Goal: Transaction & Acquisition: Purchase product/service

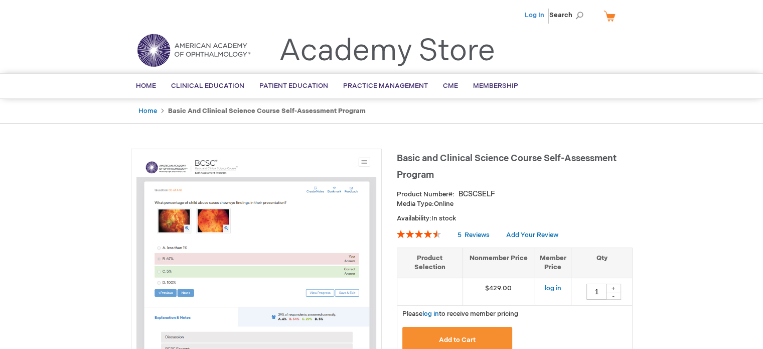
click at [542, 18] on link "Log In" at bounding box center [535, 15] width 20 height 8
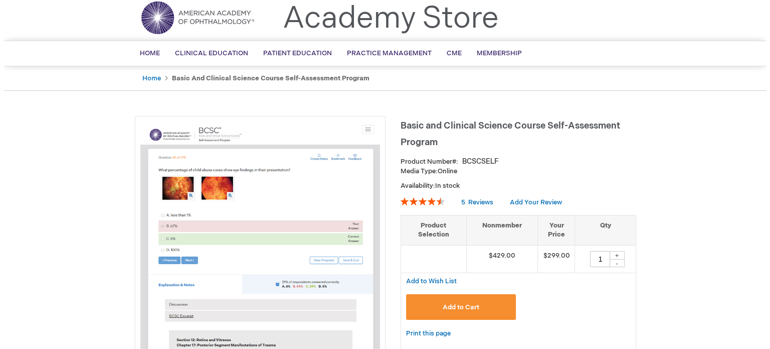
scroll to position [50, 0]
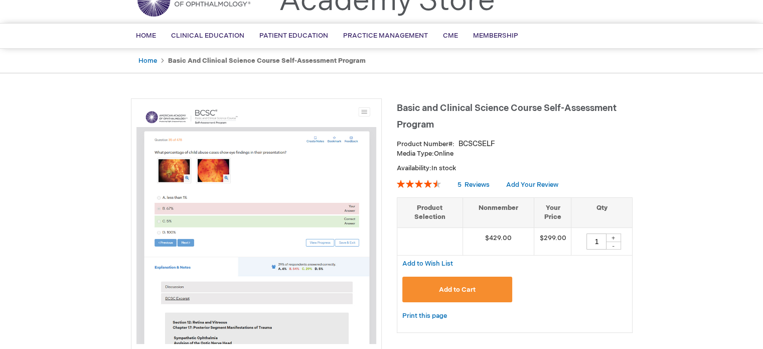
click at [484, 290] on button "Add to Cart" at bounding box center [457, 289] width 110 height 26
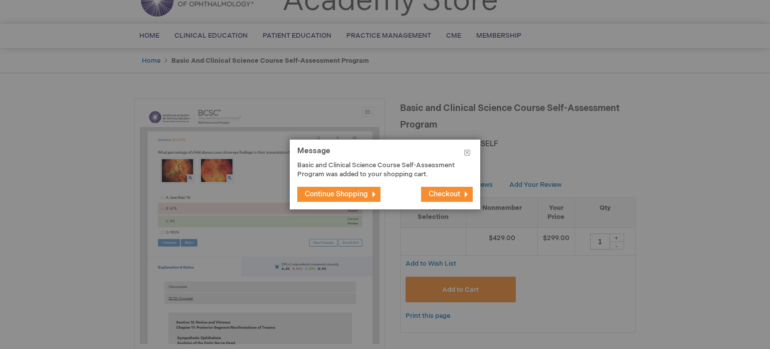
click at [455, 192] on span "Checkout" at bounding box center [445, 194] width 32 height 9
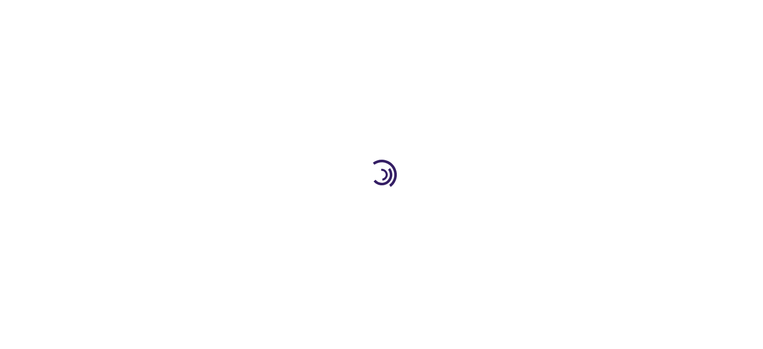
select select "US"
select select "49"
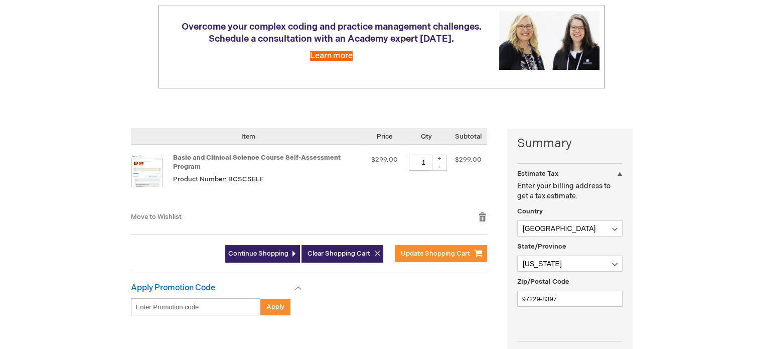
scroll to position [150, 0]
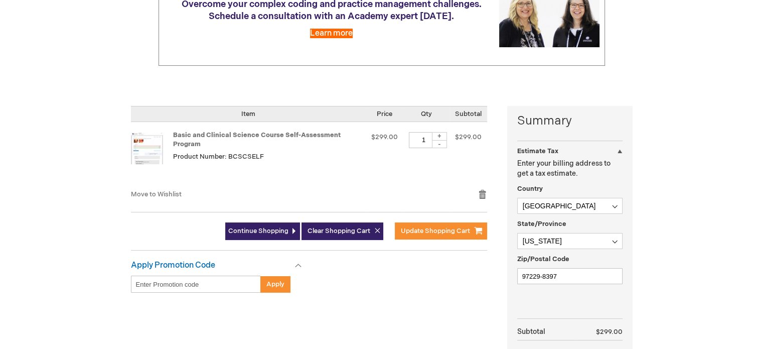
click at [204, 282] on input "Enter discount code" at bounding box center [196, 283] width 130 height 17
paste input "RC2025P"
type input "RC2025P"
click at [285, 281] on button "Apply" at bounding box center [275, 283] width 30 height 17
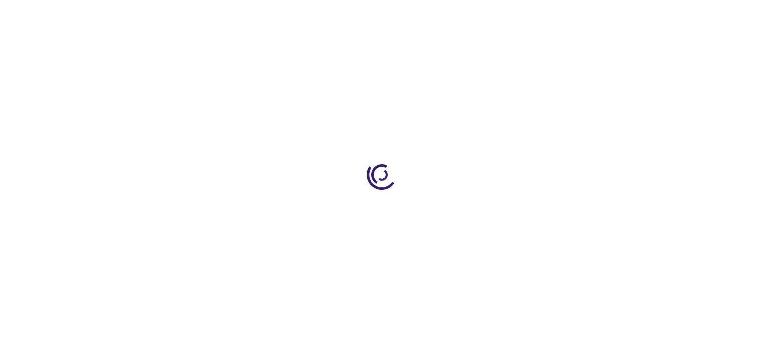
select select "US"
select select "49"
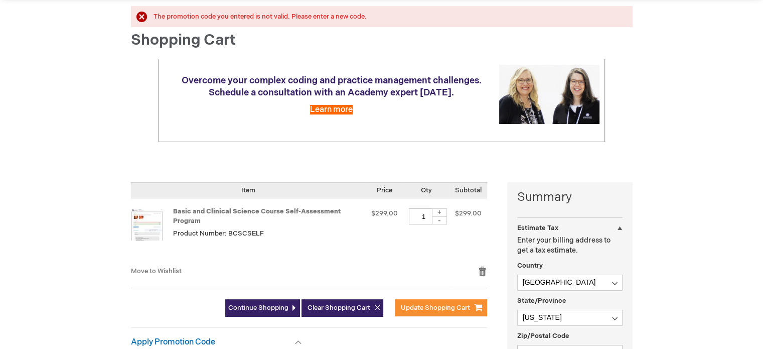
click at [337, 259] on td "Basic and Clinical Science Course Self-Assessment Program Product Number: BCSCS…" at bounding box center [248, 231] width 235 height 67
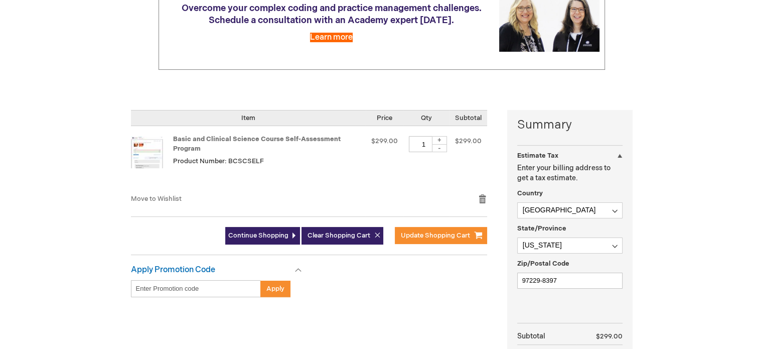
scroll to position [201, 0]
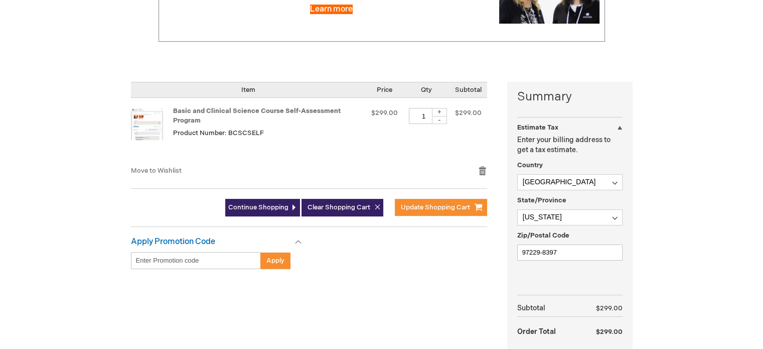
click at [207, 252] on input "Enter discount code" at bounding box center [196, 260] width 130 height 17
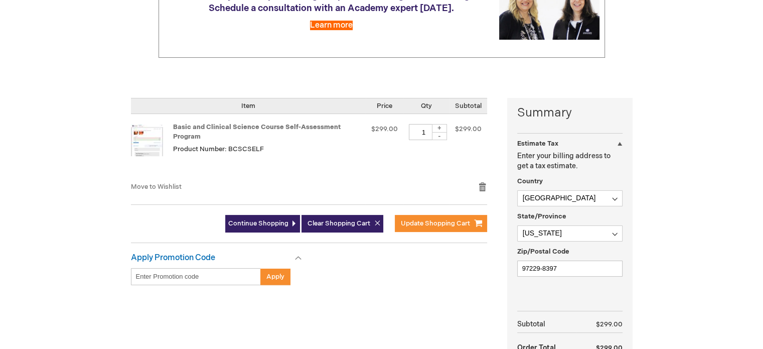
scroll to position [251, 0]
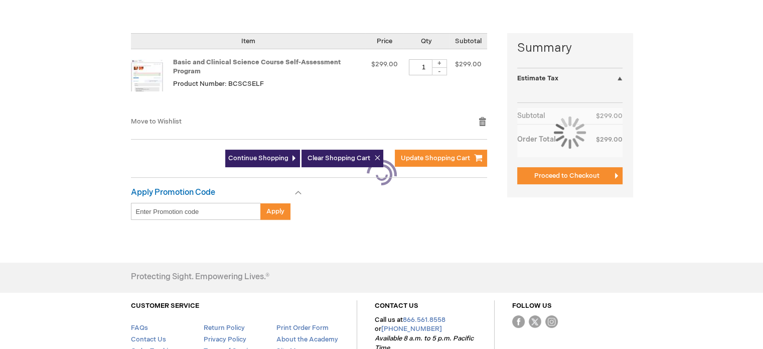
select select "US"
select select "49"
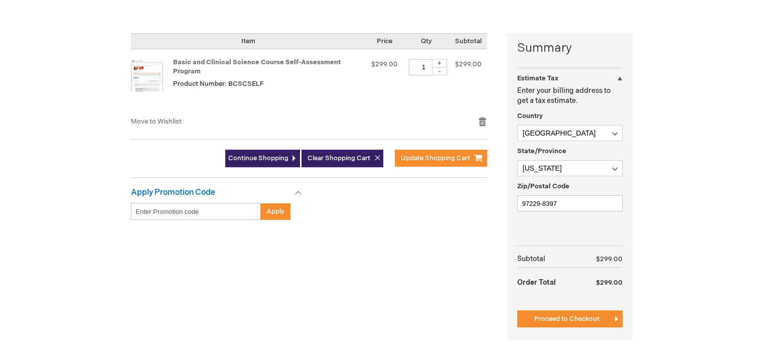
click at [341, 279] on div "Summary Estimate Tax Estimate Tax Enter your billing address to get a tax estim…" at bounding box center [381, 192] width 501 height 319
click at [524, 316] on button "Proceed to Checkout" at bounding box center [569, 318] width 105 height 17
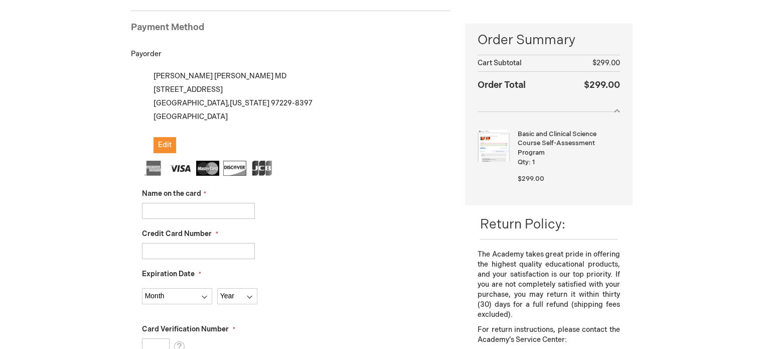
click at [173, 208] on input "Name on the card" at bounding box center [198, 211] width 113 height 16
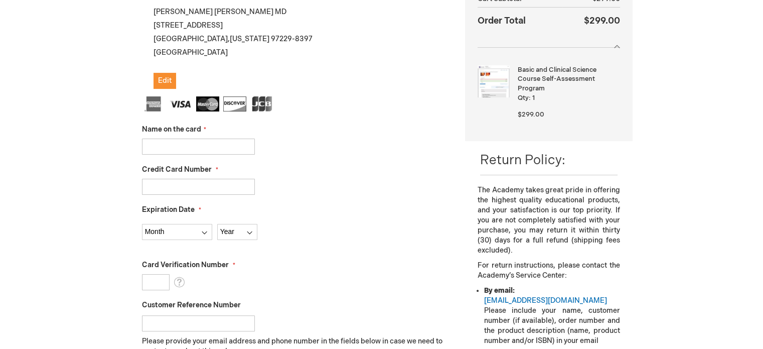
scroll to position [201, 0]
type input "j"
type input "[PERSON_NAME]"
type input "4420572100723891"
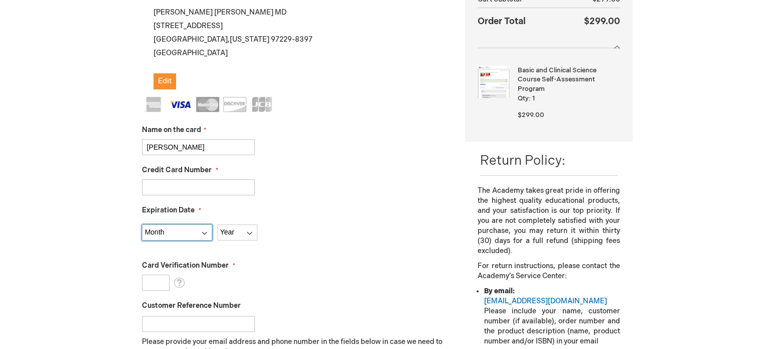
click at [172, 230] on select "Month 01 - January 02 - February 03 - March 04 - April 05 - May 06 - June 07 - …" at bounding box center [177, 232] width 70 height 16
select select "5"
click at [142, 224] on select "Month 01 - January 02 - February 03 - March 04 - April 05 - May 06 - June 07 - …" at bounding box center [177, 232] width 70 height 16
click at [244, 229] on select "Year 2025 2026 2027 2028 2029 2030 2031 2032 2033 2034 2035" at bounding box center [237, 232] width 40 height 16
select select "2030"
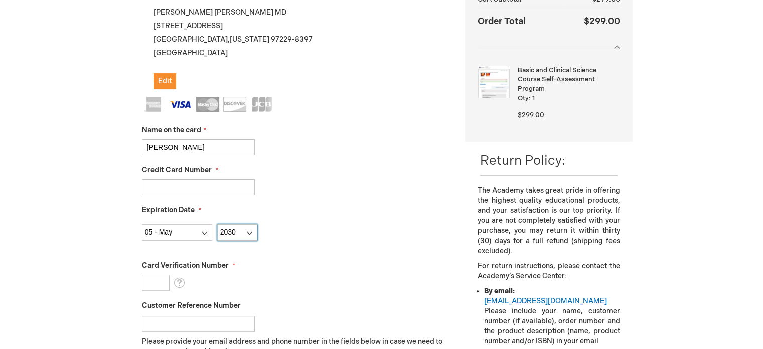
click at [217, 224] on select "Year 2025 2026 2027 2028 2029 2030 2031 2032 2033 2034 2035" at bounding box center [237, 232] width 40 height 16
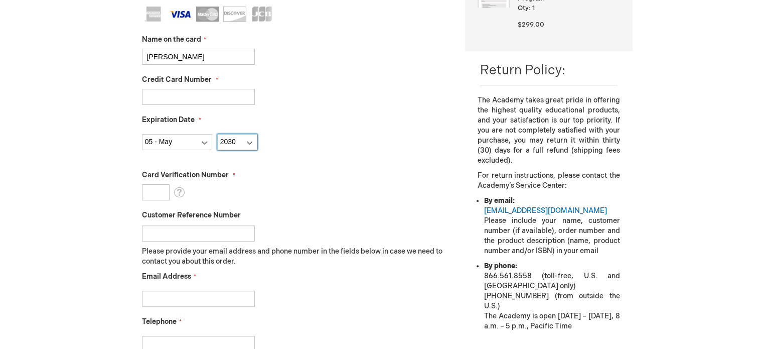
scroll to position [301, 0]
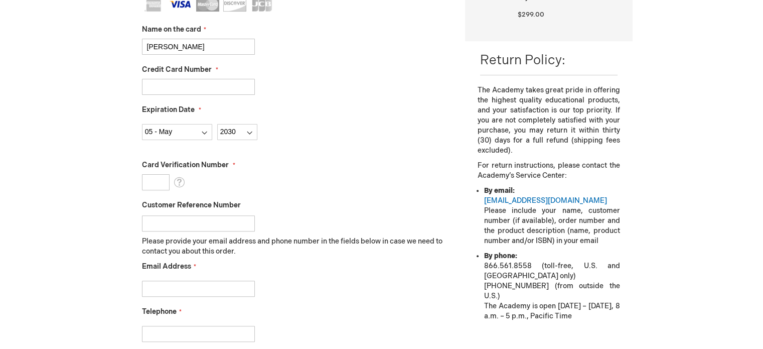
click at [156, 183] on input "Card Verification Number" at bounding box center [156, 182] width 28 height 16
type input "607"
click at [160, 222] on input "Customer Reference Number" at bounding box center [198, 223] width 113 height 16
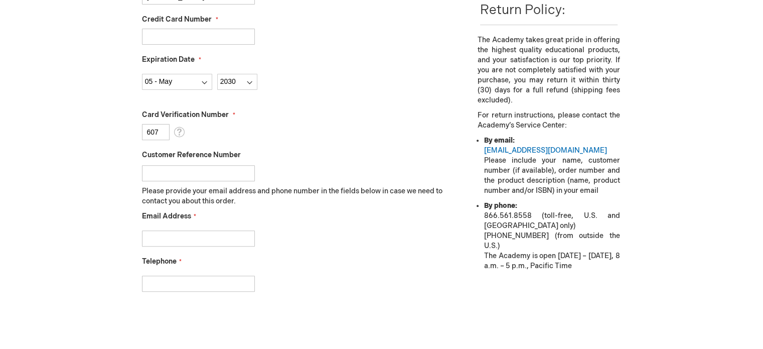
scroll to position [401, 0]
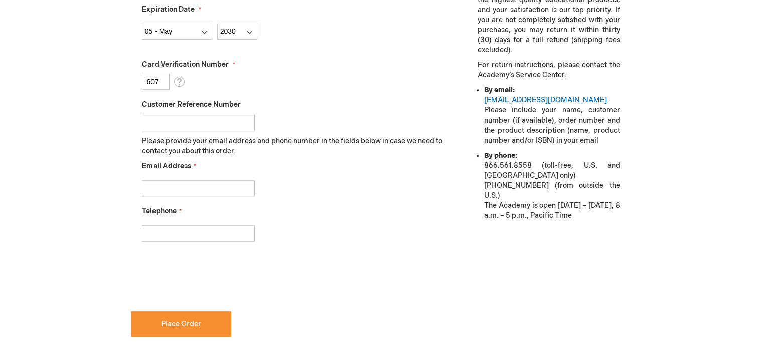
click at [165, 191] on input "Email Address" at bounding box center [198, 188] width 113 height 16
type input "meghana.kalavar@gmail.com"
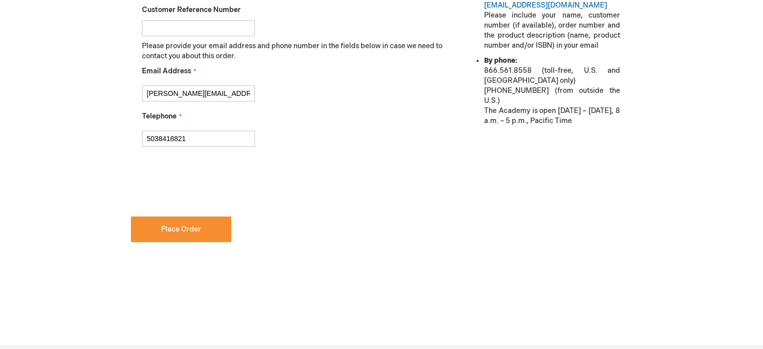
scroll to position [501, 0]
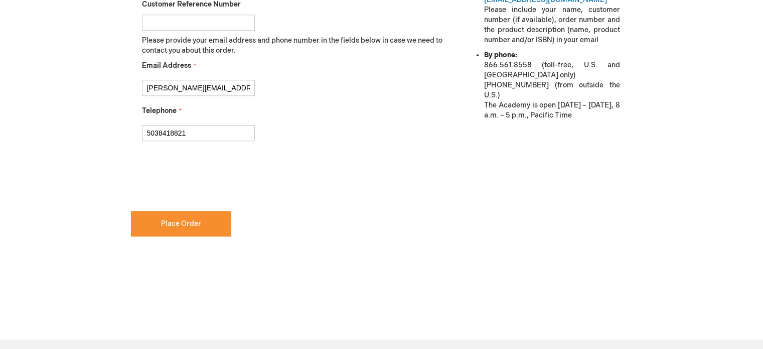
type input "5038418821"
checkbox input "true"
click at [208, 218] on button "Place Order" at bounding box center [181, 224] width 100 height 26
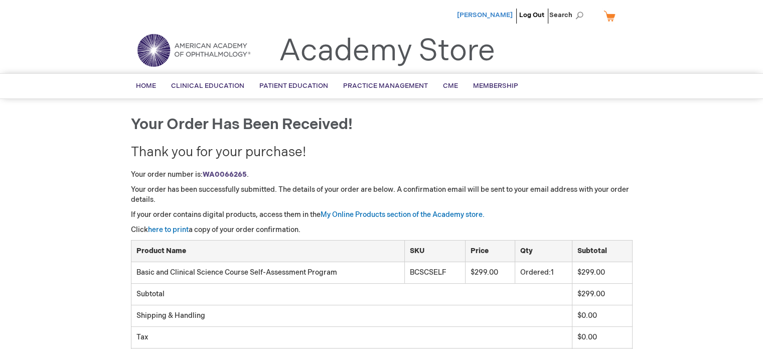
click at [485, 14] on span "[PERSON_NAME]" at bounding box center [485, 15] width 56 height 8
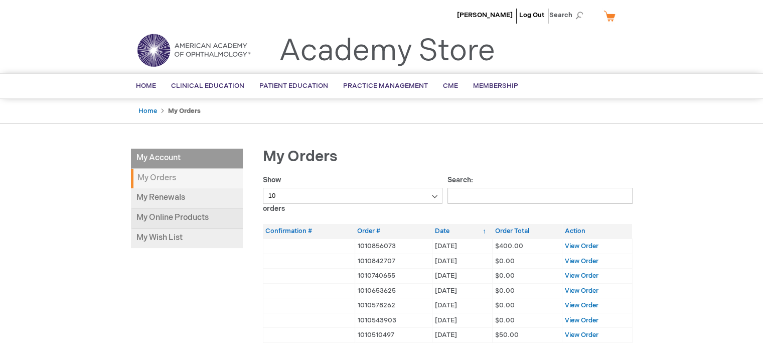
click at [197, 219] on link "My Online Products" at bounding box center [187, 218] width 112 height 20
click at [169, 212] on link "My Online Products" at bounding box center [187, 218] width 112 height 20
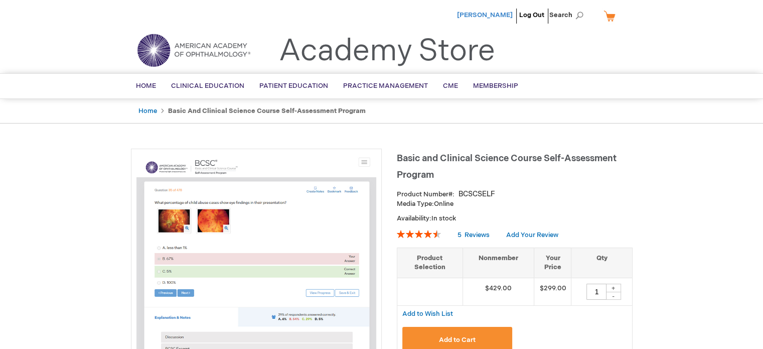
click at [484, 12] on span "[PERSON_NAME]" at bounding box center [485, 15] width 56 height 8
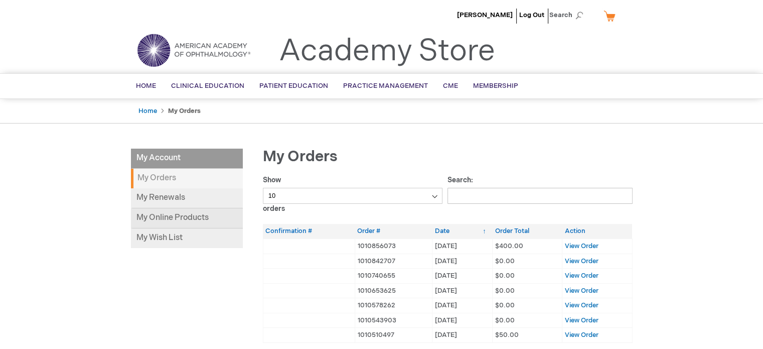
click at [182, 217] on link "My Online Products" at bounding box center [187, 218] width 112 height 20
click at [206, 198] on link "My Renewals" at bounding box center [187, 198] width 112 height 20
